Goal: Information Seeking & Learning: Understand process/instructions

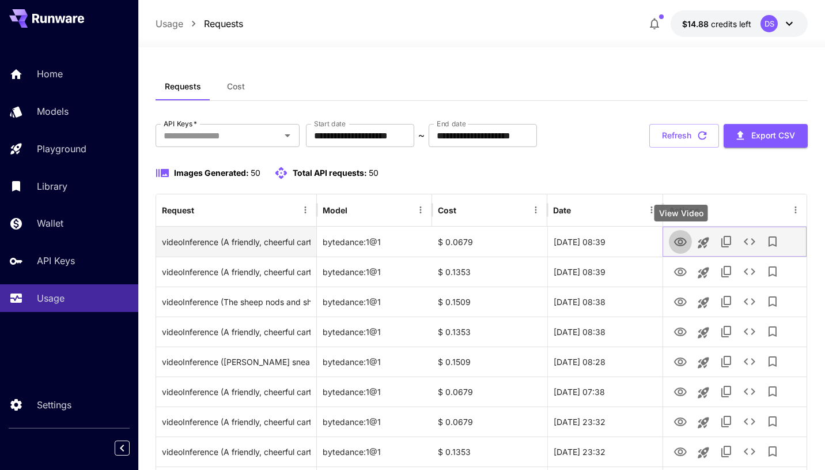
click at [680, 246] on icon "View Video" at bounding box center [681, 242] width 14 height 14
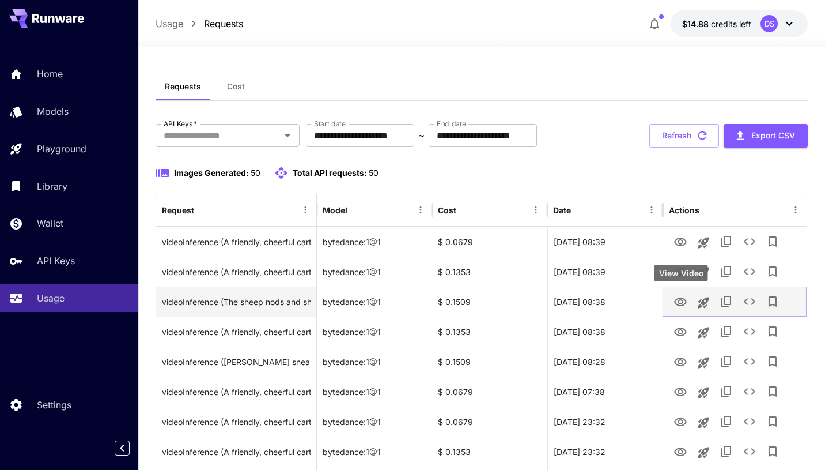
click at [678, 308] on icon "View Video" at bounding box center [681, 302] width 14 height 14
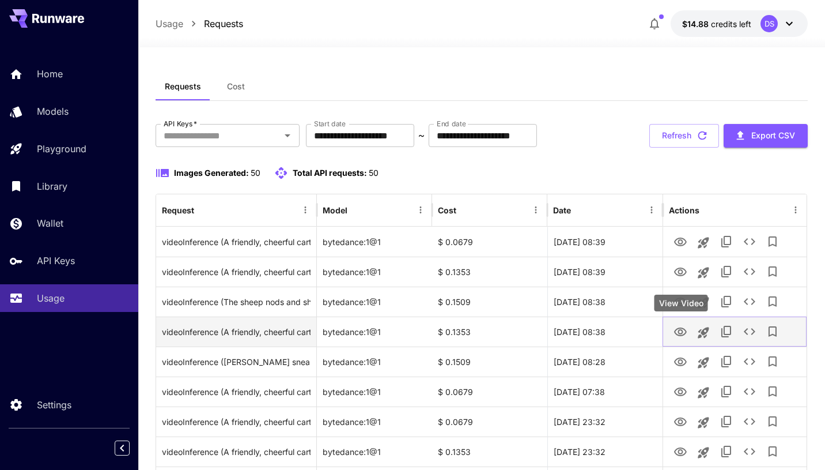
click at [680, 326] on icon "View Video" at bounding box center [681, 332] width 14 height 14
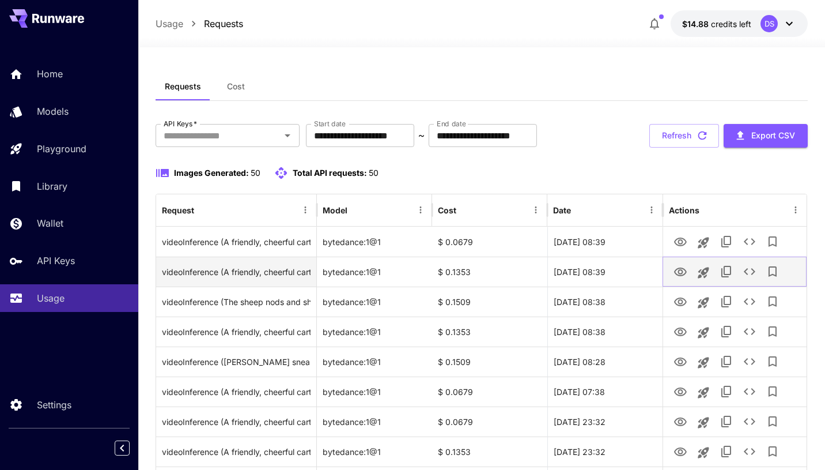
click at [674, 270] on icon "View Video" at bounding box center [681, 272] width 14 height 14
click at [680, 271] on icon "View Video" at bounding box center [681, 272] width 14 height 14
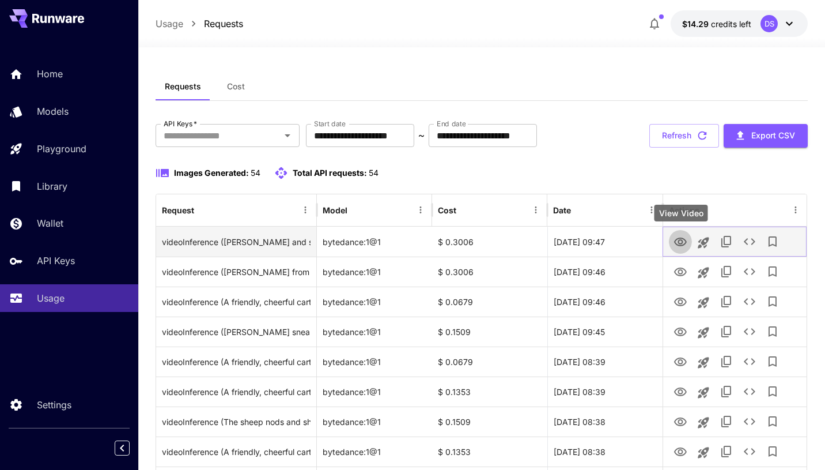
click at [680, 246] on icon "View Video" at bounding box center [681, 242] width 14 height 14
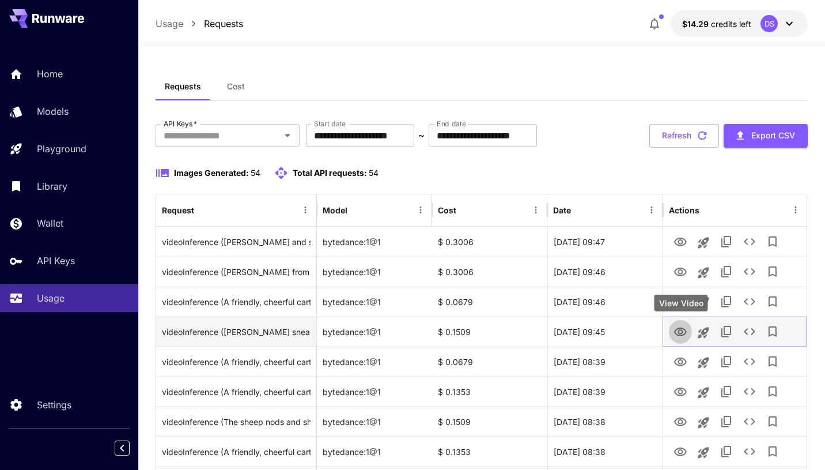
click at [675, 334] on icon "View Video" at bounding box center [681, 332] width 14 height 14
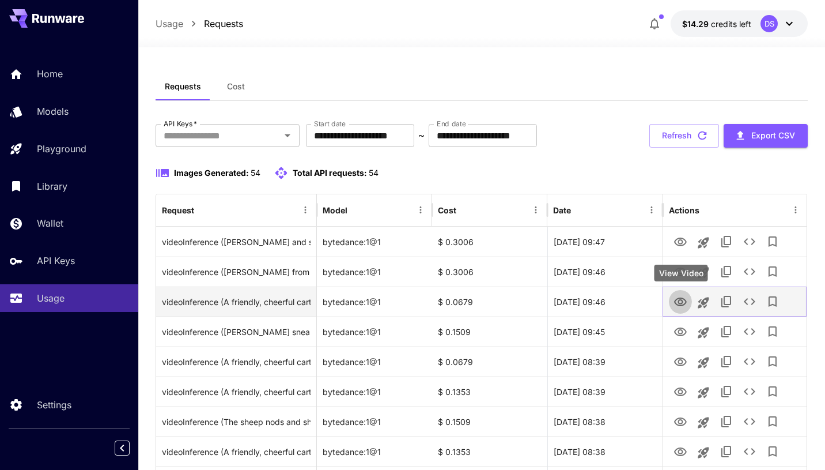
click at [678, 304] on icon "View Video" at bounding box center [681, 302] width 14 height 14
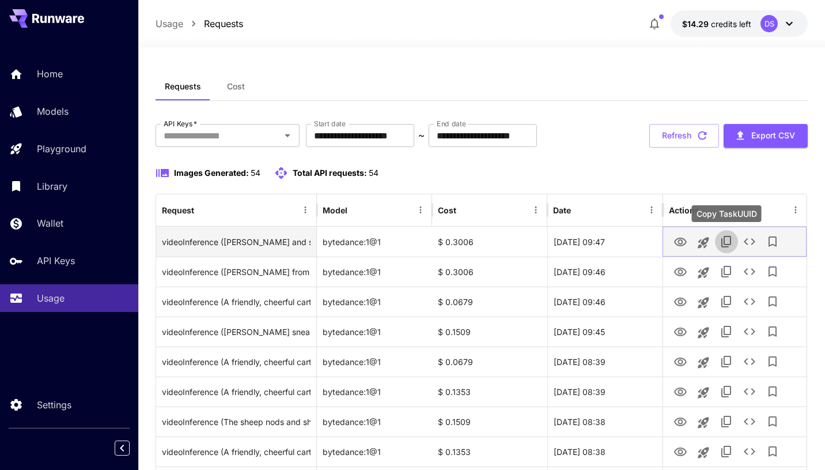
click at [724, 241] on icon "Copy TaskUUID" at bounding box center [726, 242] width 10 height 12
